Goal: Task Accomplishment & Management: Manage account settings

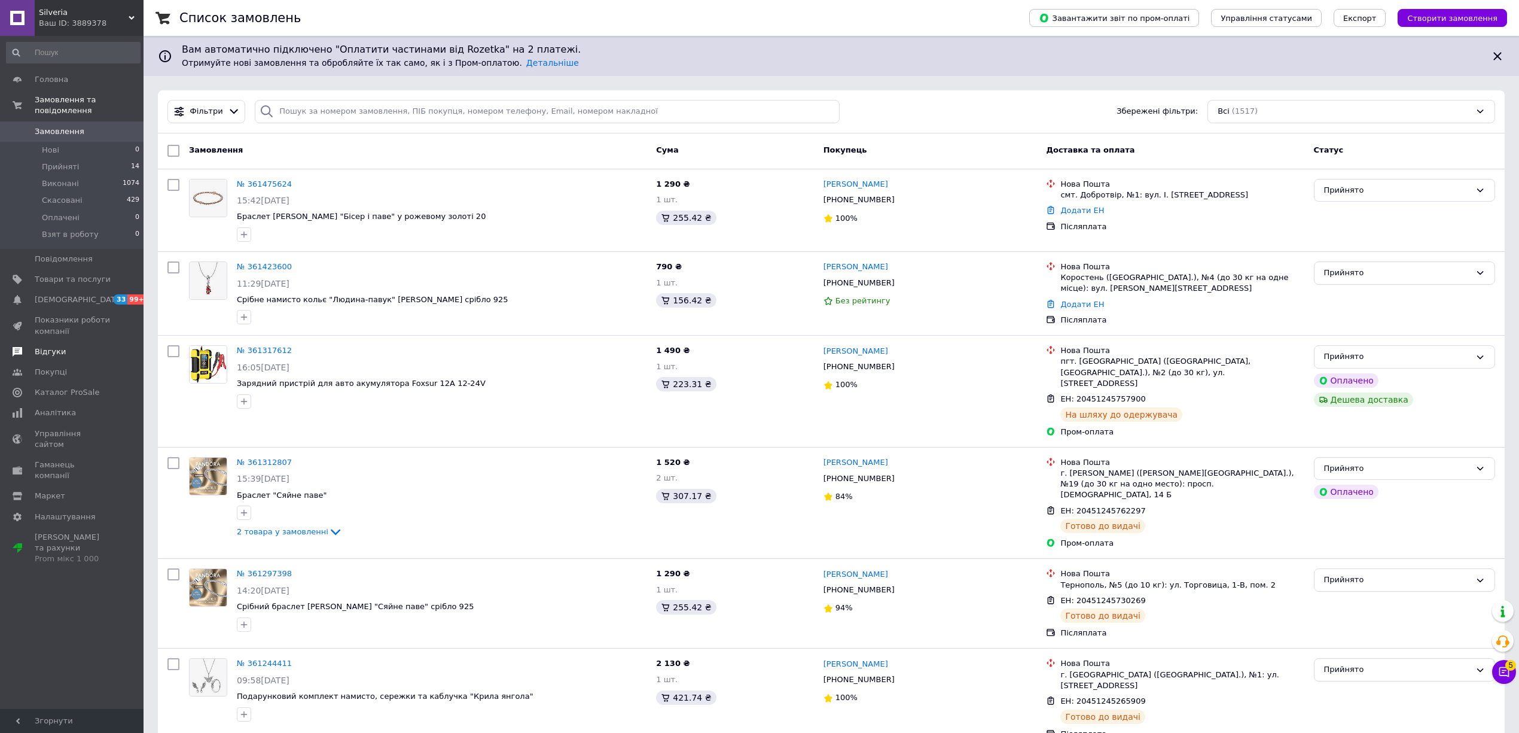
click at [45, 342] on link "Відгуки" at bounding box center [73, 352] width 147 height 20
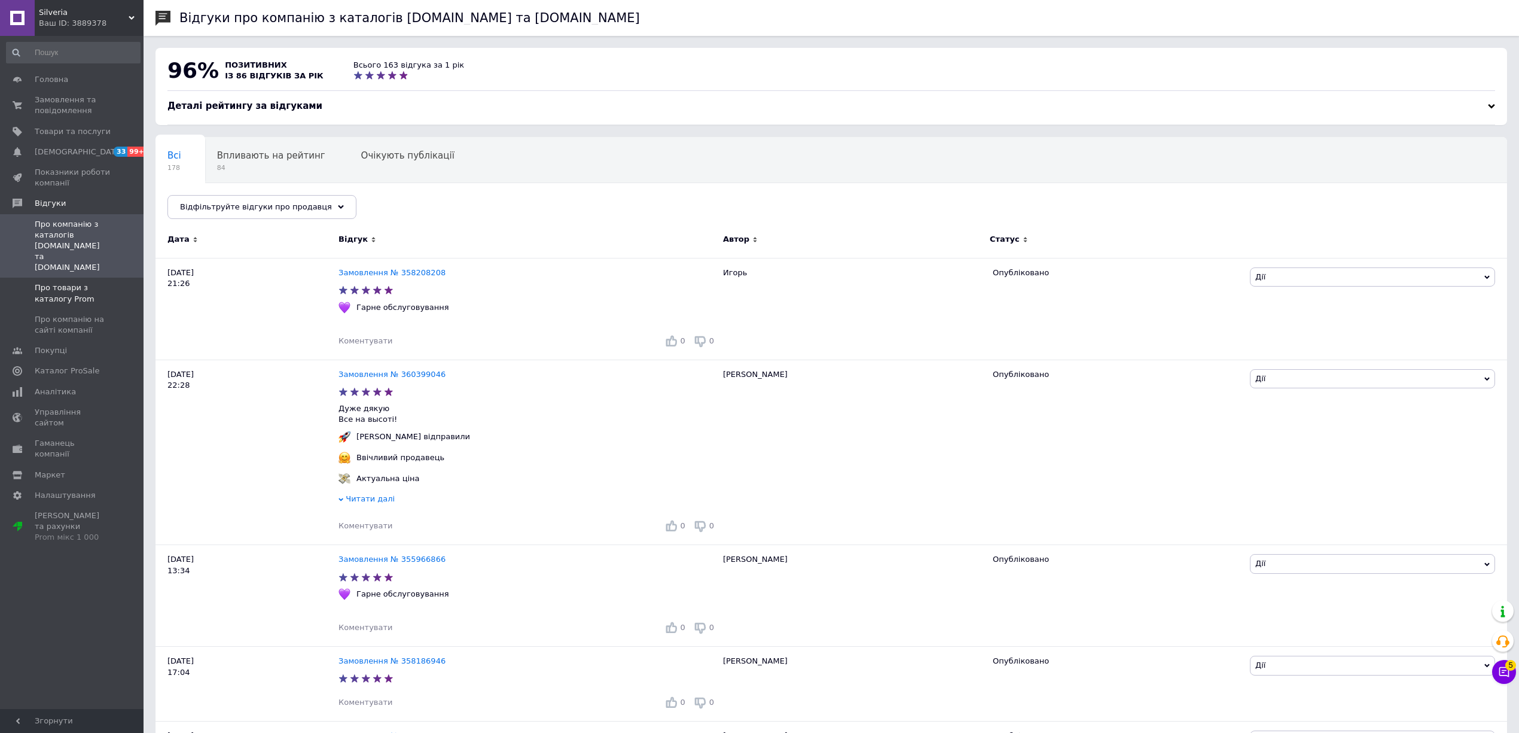
click at [58, 282] on span "Про товари з каталогу Prom" at bounding box center [73, 293] width 76 height 22
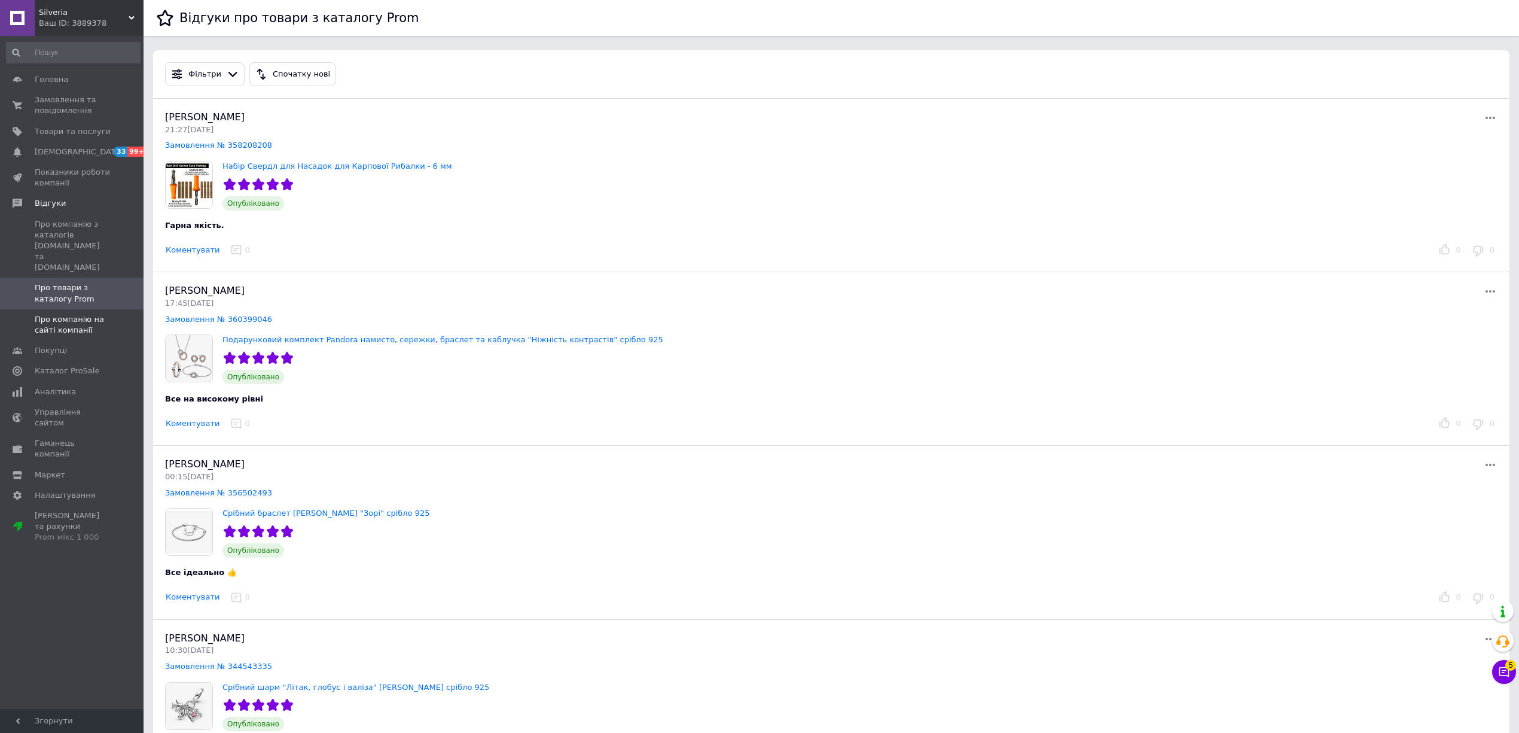
click at [73, 317] on link "Про компанію на сайті компанії" at bounding box center [73, 324] width 147 height 31
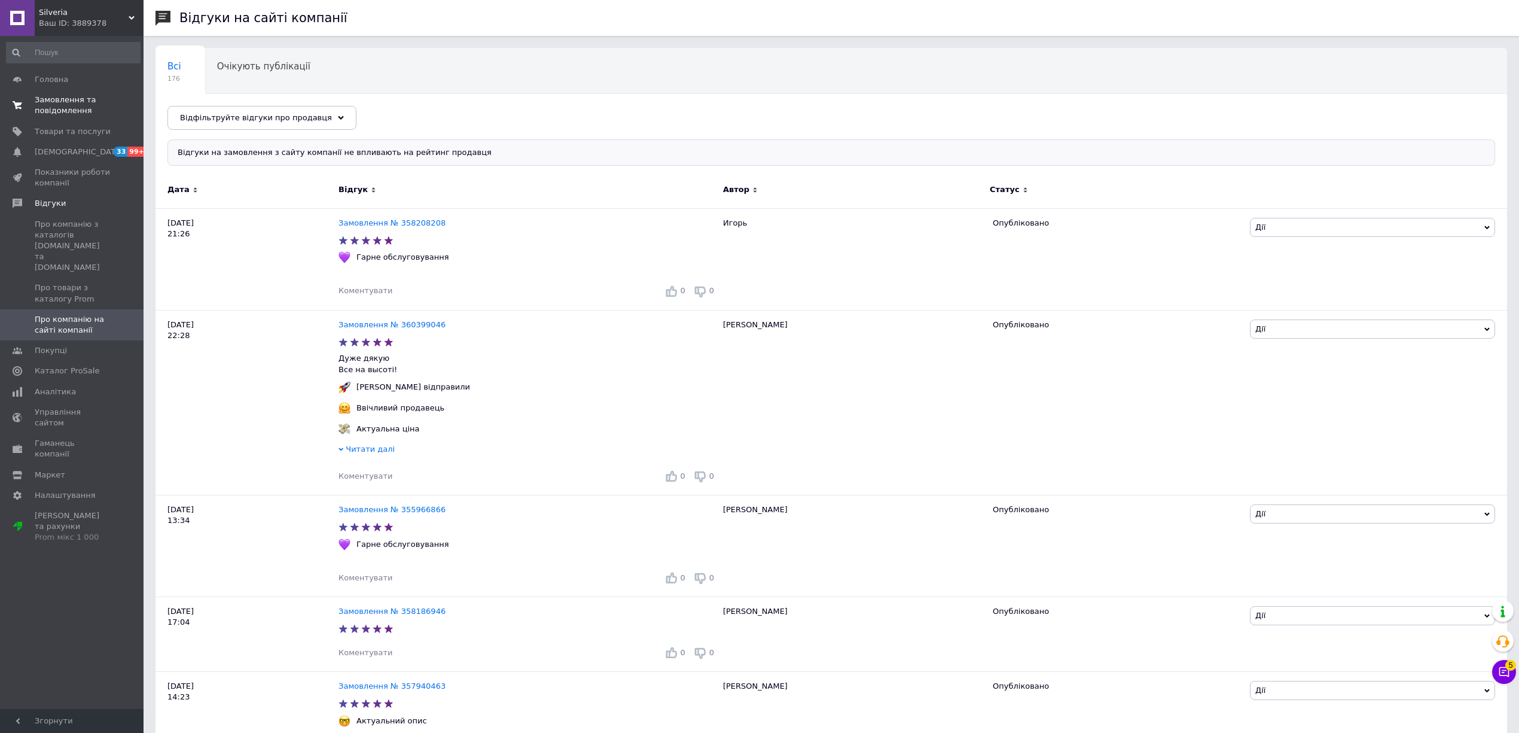
click at [56, 102] on span "Замовлення та повідомлення" at bounding box center [73, 106] width 76 height 22
